Goal: Task Accomplishment & Management: Use online tool/utility

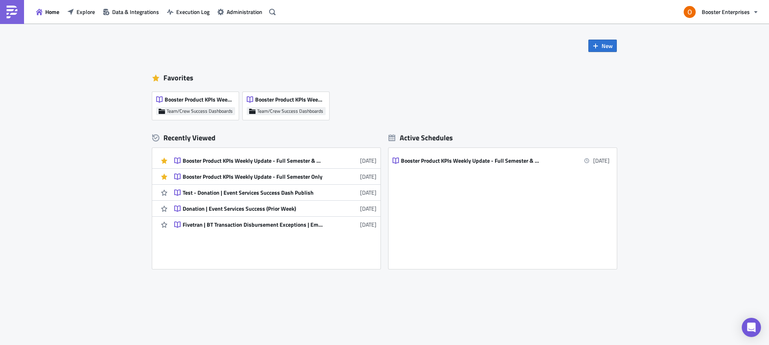
click at [94, 58] on div "New Favorites Booster Product KPIs Weekly Update - Full Semester Only Team/Crew…" at bounding box center [384, 187] width 769 height 326
click at [75, 8] on button "Explore" at bounding box center [81, 12] width 36 height 12
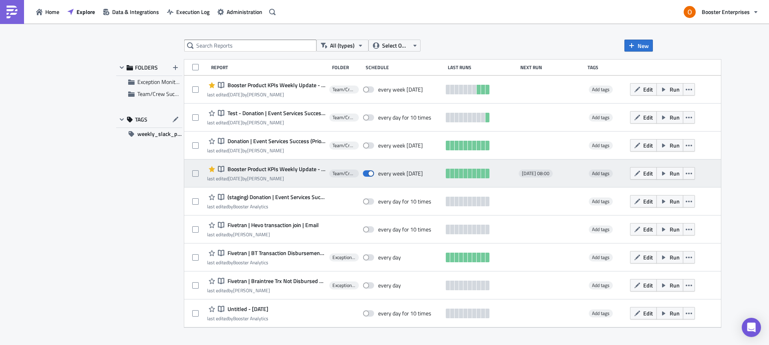
click at [260, 171] on span "Booster Product KPIs Weekly Update - Full Semester & Weekly Cut" at bounding box center [275, 169] width 100 height 7
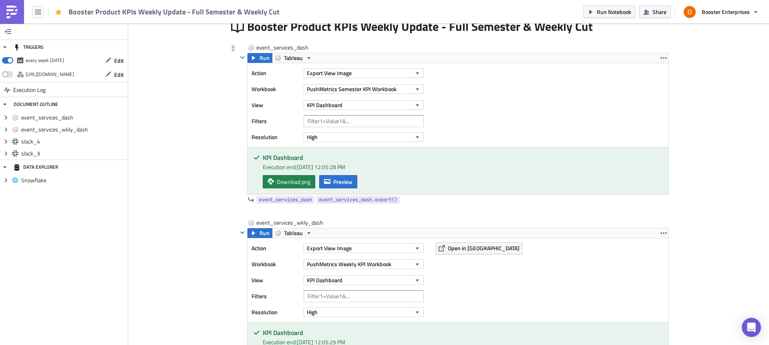
scroll to position [149, 0]
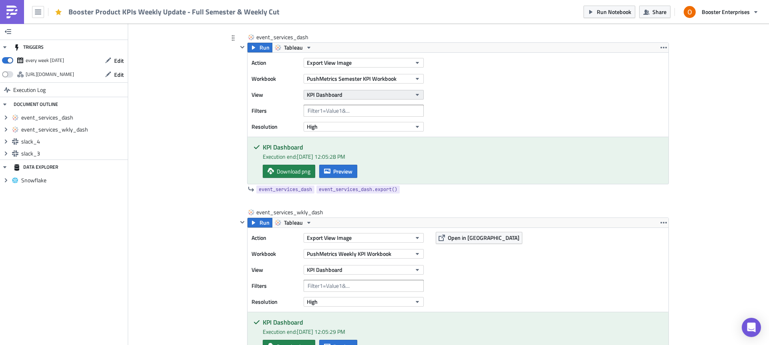
click at [336, 95] on span "KPI Dashboard" at bounding box center [325, 94] width 36 height 8
click at [480, 111] on div "Action Export View Image Workbook PushMetrics Semester KPI Workbook View KPI Da…" at bounding box center [457, 95] width 421 height 84
click at [490, 157] on div "Execution end: [DATE] 12:05:28 PM" at bounding box center [462, 157] width 399 height 8
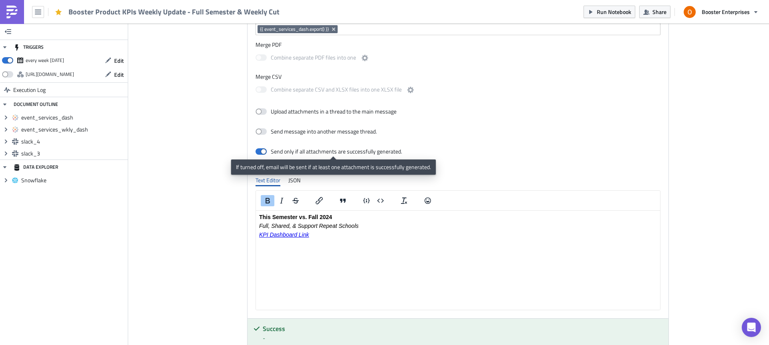
scroll to position [580, 0]
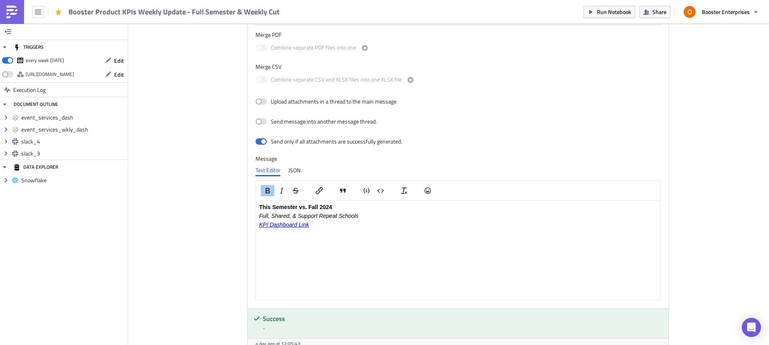
click at [282, 207] on strong "This Semester vs. Fall 2024" at bounding box center [295, 207] width 73 height 6
click at [347, 209] on p "This Semester vs. Fall 2024" at bounding box center [457, 207] width 397 height 6
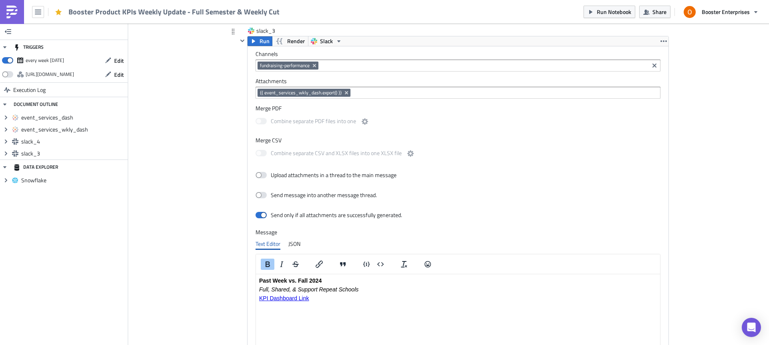
scroll to position [1034, 0]
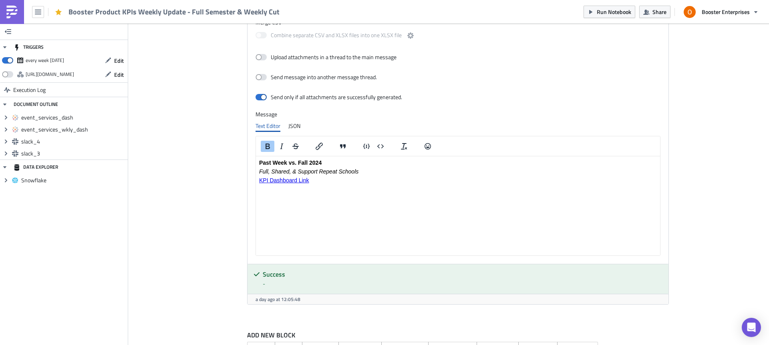
click at [263, 162] on strong "Past Week vs. Fall 2024" at bounding box center [290, 162] width 62 height 6
click at [333, 183] on html "Past Week vs. Fall 2024 Full, Shared, & Support Repeat Schools KPI Dashboard Li…" at bounding box center [458, 171] width 404 height 30
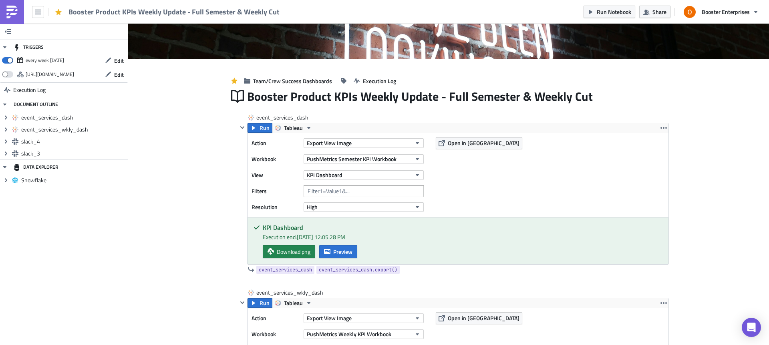
scroll to position [78, 0]
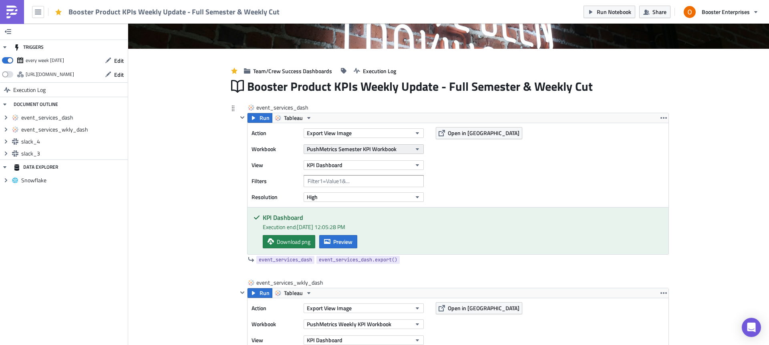
click at [348, 150] on span "PushMetrics Semester KPI Workbook" at bounding box center [352, 149] width 90 height 8
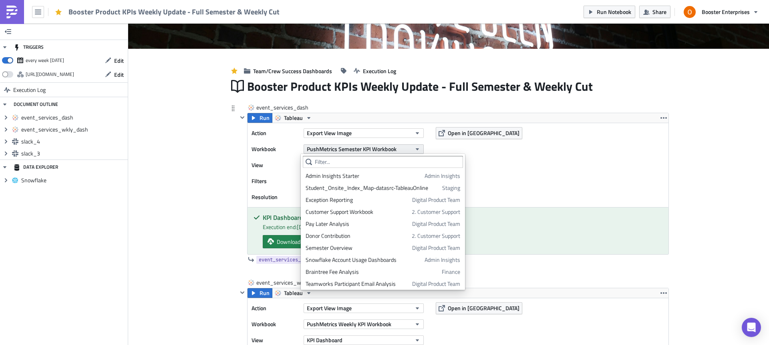
scroll to position [795, 0]
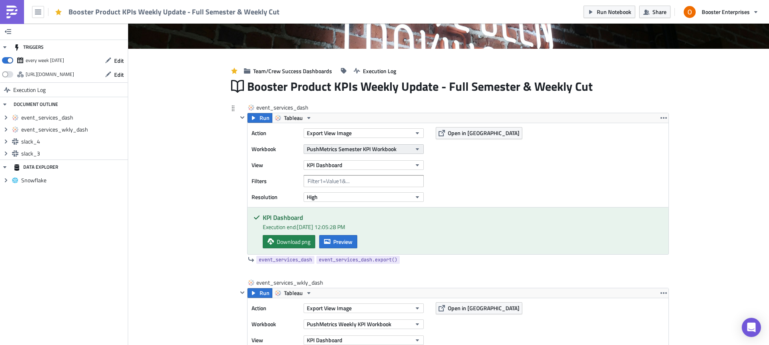
click at [410, 151] on button "PushMetrics Semester KPI Workbook" at bounding box center [363, 150] width 120 height 10
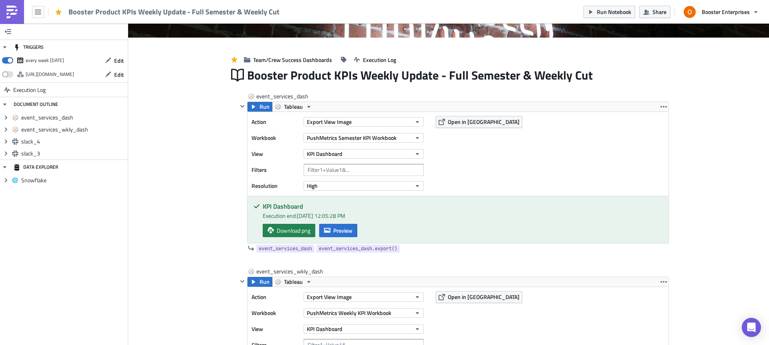
scroll to position [7, 0]
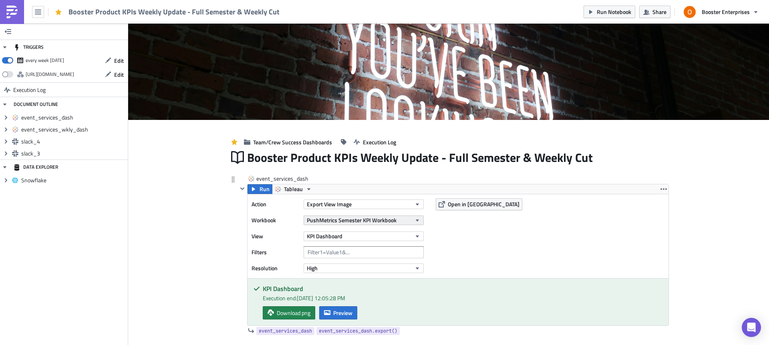
click at [381, 221] on span "PushMetrics Semester KPI Workbook" at bounding box center [352, 220] width 90 height 8
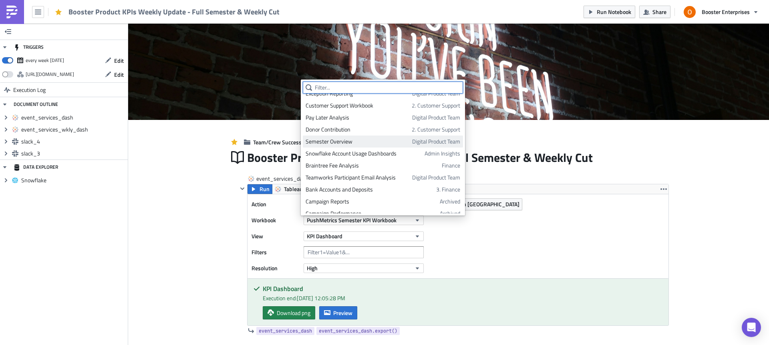
scroll to position [0, 0]
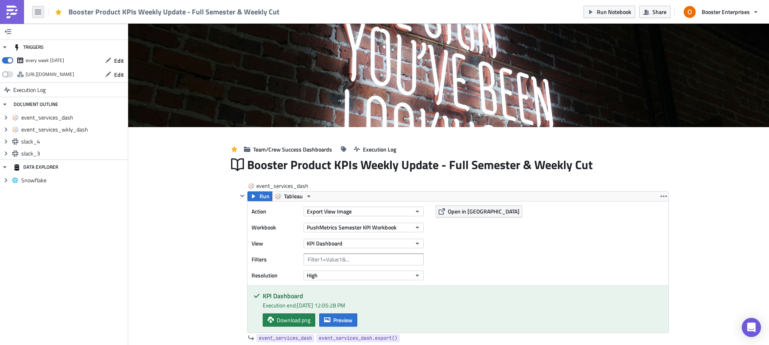
click at [36, 12] on icon "button" at bounding box center [38, 12] width 6 height 6
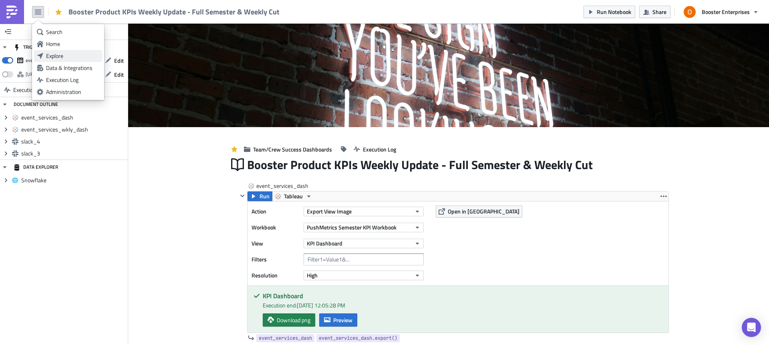
click at [55, 51] on link "Explore" at bounding box center [68, 56] width 68 height 12
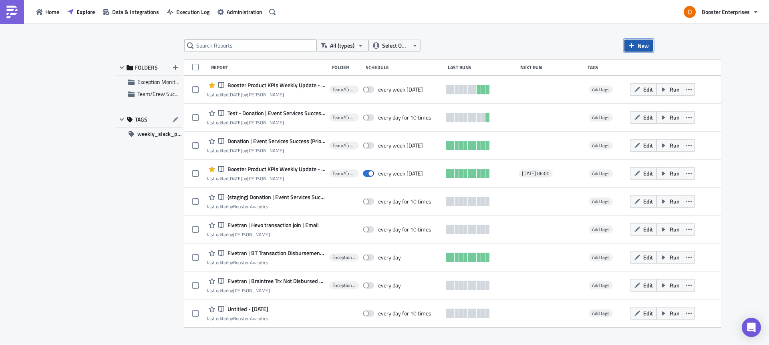
click at [643, 47] on span "New" at bounding box center [642, 46] width 11 height 8
click at [640, 66] on div "Report" at bounding box center [664, 66] width 53 height 8
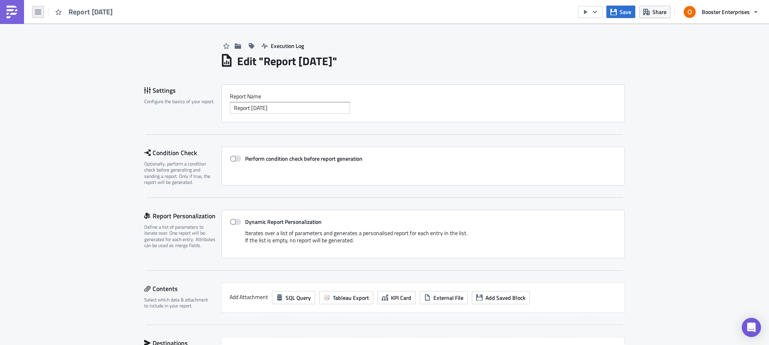
click at [38, 11] on icon "button" at bounding box center [38, 12] width 6 height 6
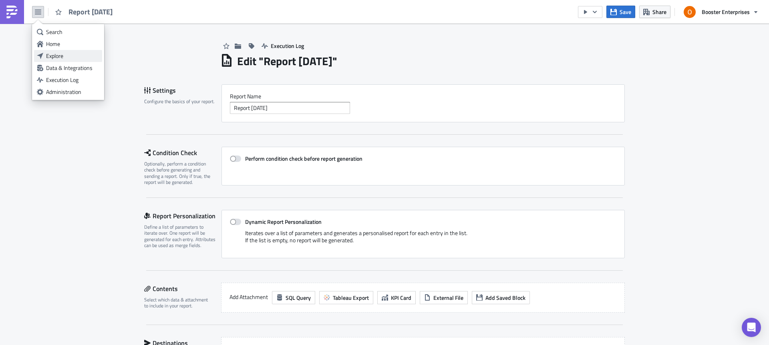
click at [64, 51] on link "Explore" at bounding box center [68, 56] width 68 height 12
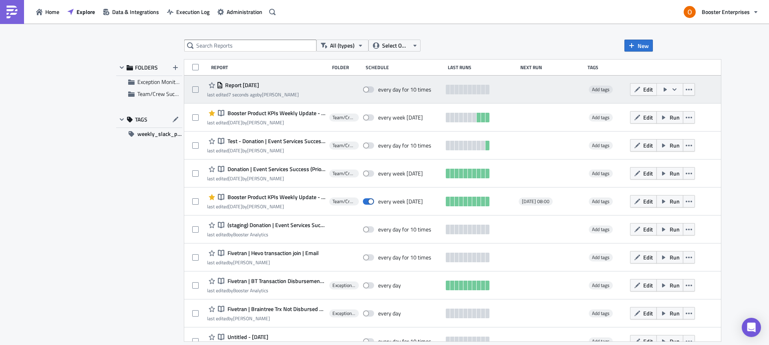
click at [248, 86] on span "Report [DATE]" at bounding box center [241, 85] width 36 height 7
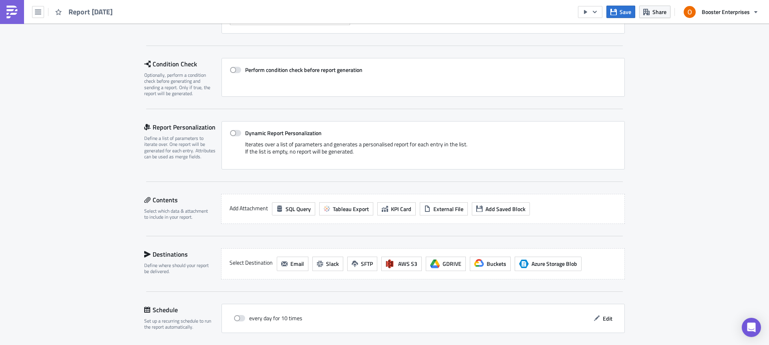
scroll to position [169, 0]
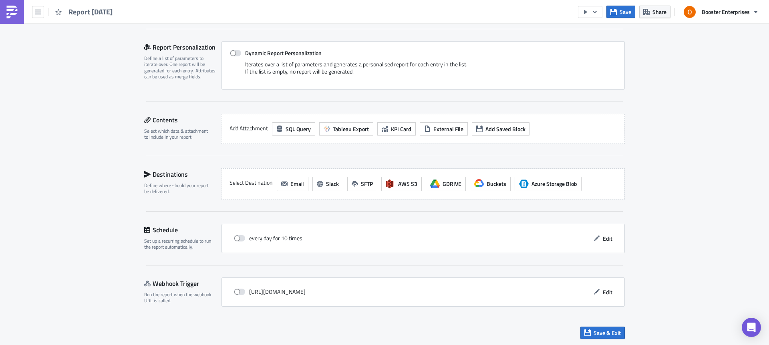
click at [251, 126] on label "Add Attachment" at bounding box center [248, 128] width 38 height 12
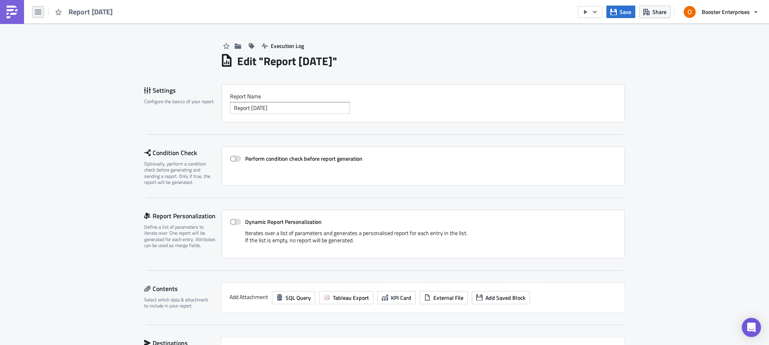
click at [42, 10] on button "button" at bounding box center [38, 12] width 12 height 12
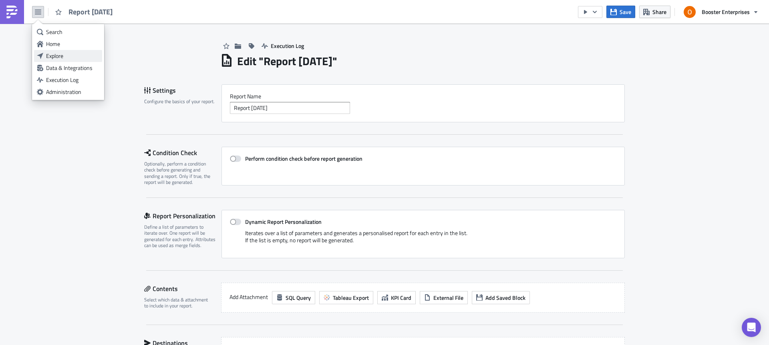
click at [64, 59] on div "Explore" at bounding box center [72, 56] width 53 height 8
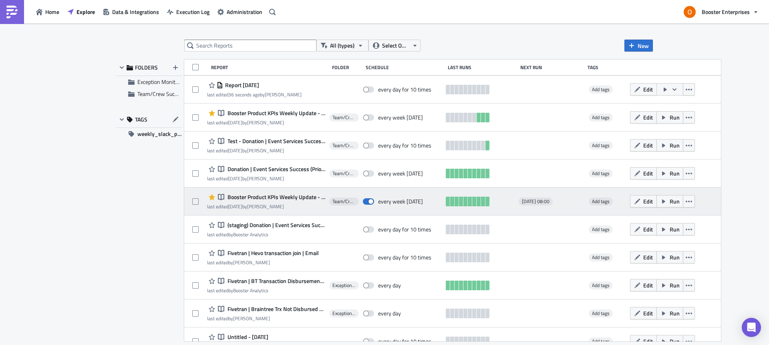
click at [284, 199] on span "Booster Product KPIs Weekly Update - Full Semester & Weekly Cut" at bounding box center [275, 197] width 100 height 7
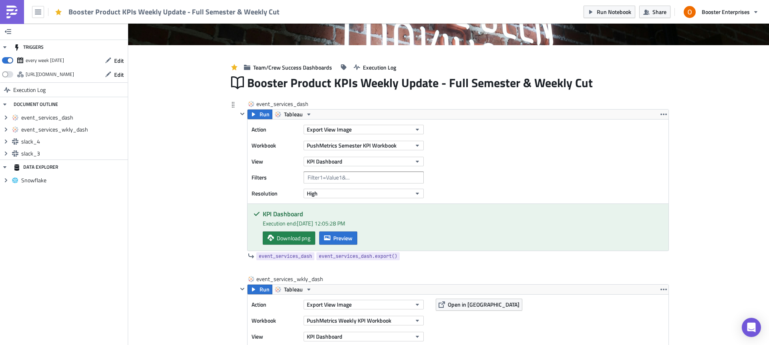
scroll to position [123, 0]
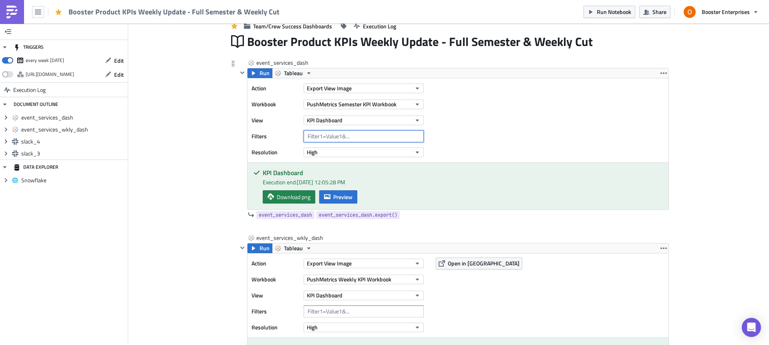
click at [332, 134] on input "text" at bounding box center [363, 136] width 120 height 12
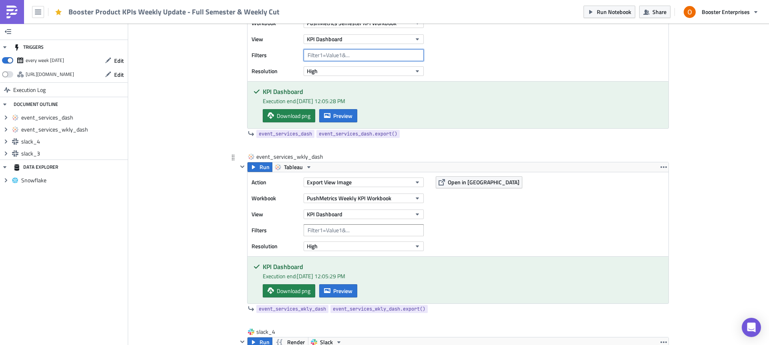
scroll to position [108, 0]
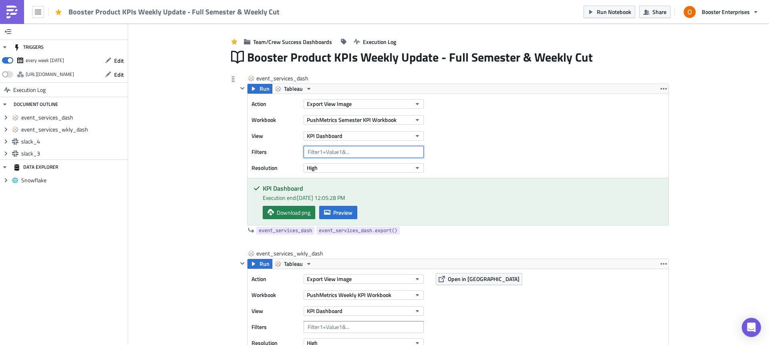
click at [319, 151] on input "text" at bounding box center [363, 152] width 120 height 12
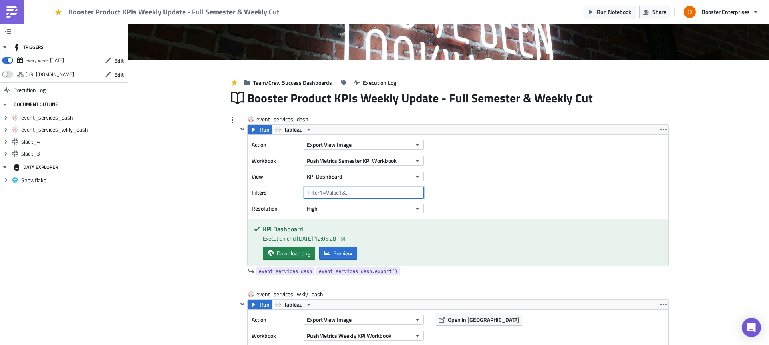
click at [327, 192] on input "text" at bounding box center [363, 193] width 120 height 12
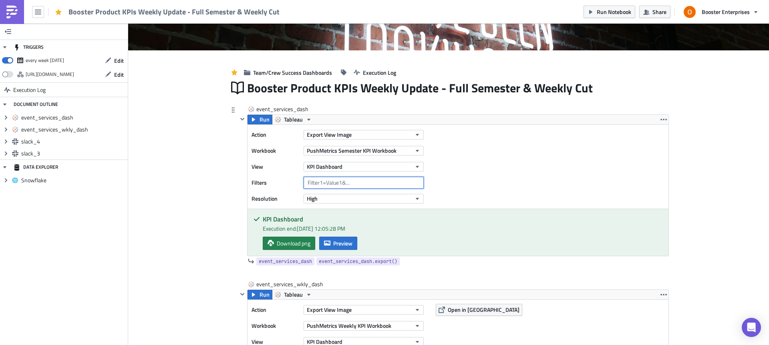
scroll to position [62, 0]
